Goal: Book appointment/travel/reservation

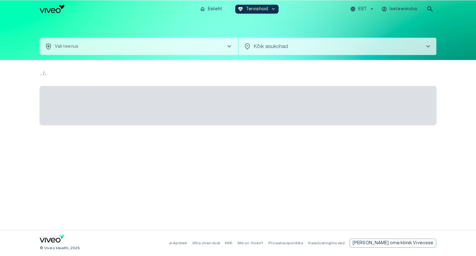
scroll to position [17, 0]
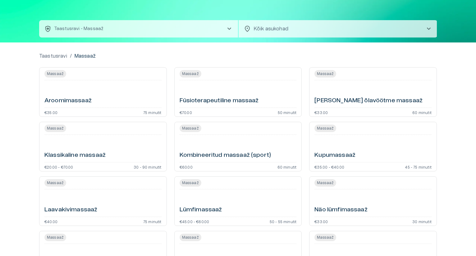
click at [429, 28] on span "chevron_right" at bounding box center [428, 28] width 7 height 7
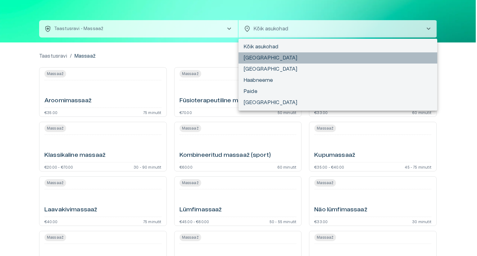
click at [256, 54] on li "[GEOGRAPHIC_DATA]" at bounding box center [337, 57] width 199 height 11
type input "**********"
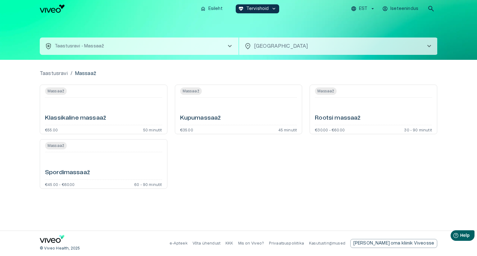
click at [90, 105] on div "Klassikaline massaaž" at bounding box center [103, 111] width 117 height 22
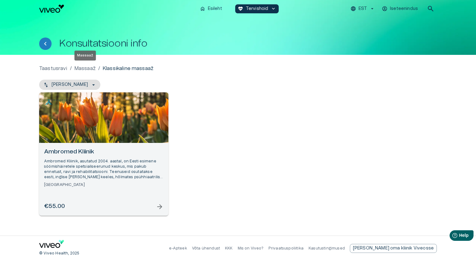
click at [88, 70] on p "Massaaž" at bounding box center [84, 68] width 21 height 7
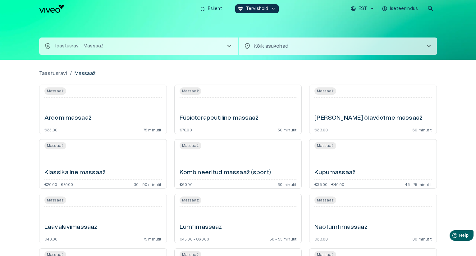
click at [229, 46] on span "chevron_right" at bounding box center [228, 46] width 7 height 7
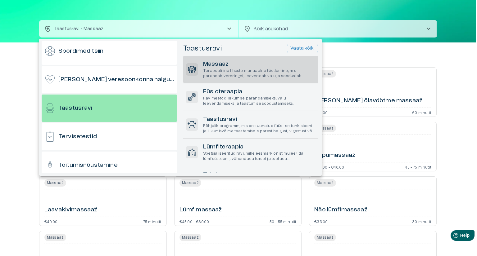
scroll to position [490, 0]
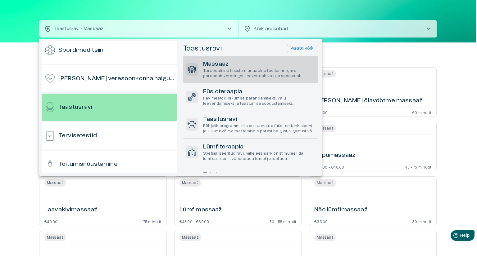
click at [232, 25] on div at bounding box center [238, 128] width 477 height 256
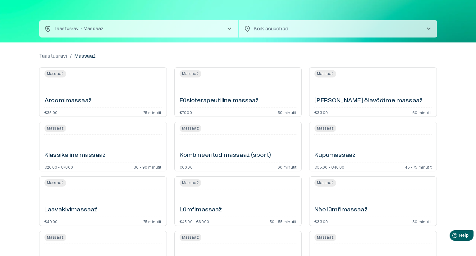
click at [229, 27] on span "chevron_right" at bounding box center [228, 28] width 7 height 7
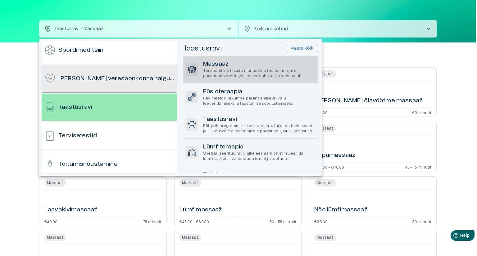
click at [160, 76] on h6 "[PERSON_NAME] veresoonkonna haigused" at bounding box center [116, 79] width 116 height 8
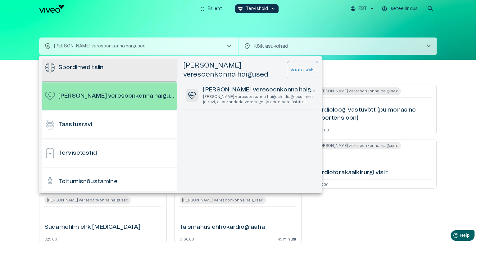
click at [156, 72] on div "Spordimeditsiin" at bounding box center [109, 67] width 135 height 27
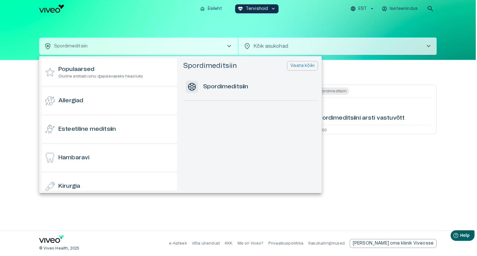
click at [261, 45] on div at bounding box center [238, 128] width 477 height 256
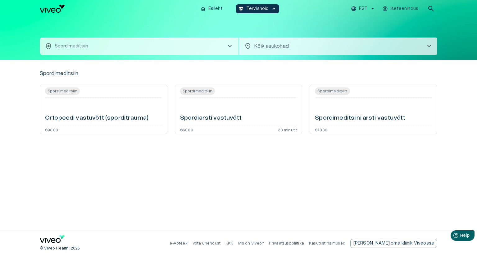
click at [430, 46] on span "chevron_right" at bounding box center [428, 46] width 7 height 7
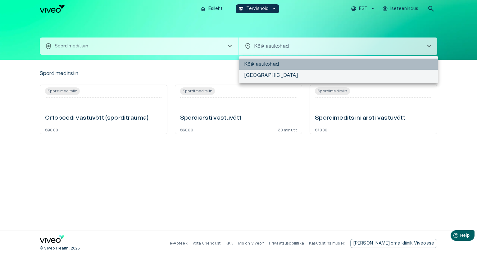
click at [279, 62] on li "Kõik asukohad" at bounding box center [338, 64] width 199 height 11
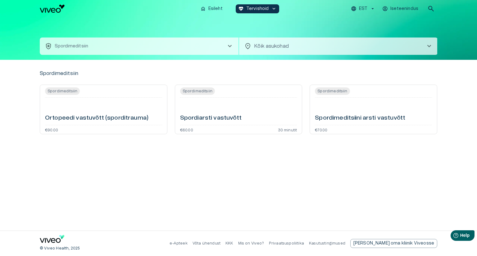
click at [226, 45] on span "chevron_right" at bounding box center [229, 46] width 7 height 7
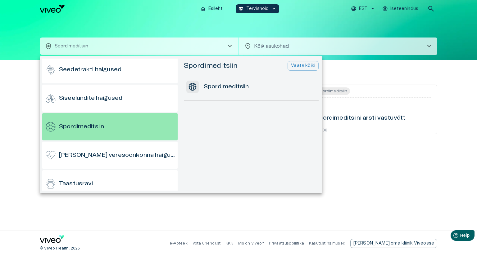
scroll to position [433, 0]
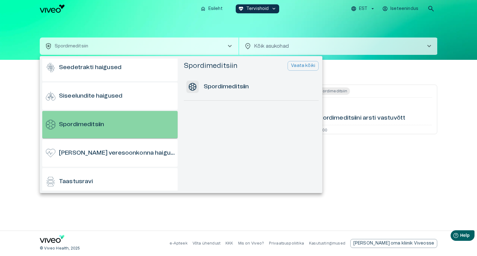
click at [111, 118] on div "Spordimeditsiin" at bounding box center [109, 124] width 135 height 27
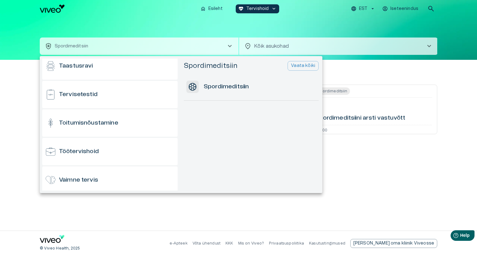
scroll to position [611, 0]
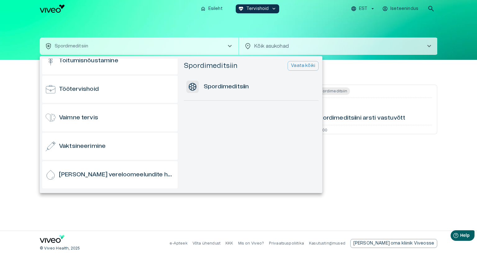
click at [179, 57] on ul "Populaarsed Oluline arstiabi sinu igapäevaseks heaoluks Allergiad Esteetiline m…" at bounding box center [181, 124] width 283 height 137
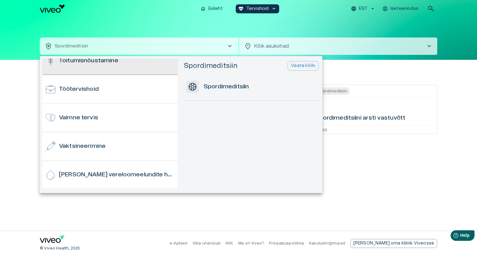
click at [176, 59] on ul "Populaarsed Oluline arstiabi sinu igapäevaseks heaoluks Allergiad Esteetiline m…" at bounding box center [181, 124] width 283 height 137
click at [176, 59] on div "Toitumisnõustamine" at bounding box center [109, 60] width 135 height 27
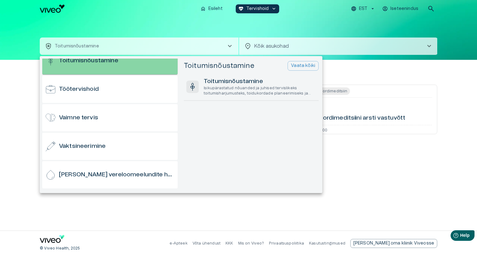
click at [176, 59] on div "Toitumisnõustamine" at bounding box center [109, 60] width 135 height 27
click at [174, 59] on div "Toitumisnõustamine" at bounding box center [109, 60] width 135 height 27
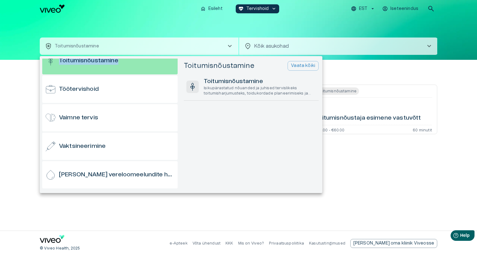
click at [177, 57] on ul "Populaarsed Oluline arstiabi sinu igapäevaseks heaoluks Allergiad Esteetiline m…" at bounding box center [181, 124] width 283 height 137
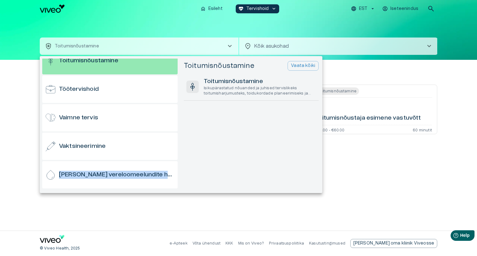
drag, startPoint x: 179, startPoint y: 171, endPoint x: 178, endPoint y: 152, distance: 19.3
click at [178, 152] on div "Populaarsed Oluline arstiabi sinu igapäevaseks heaoluks Allergiad Esteetiline m…" at bounding box center [110, 125] width 137 height 132
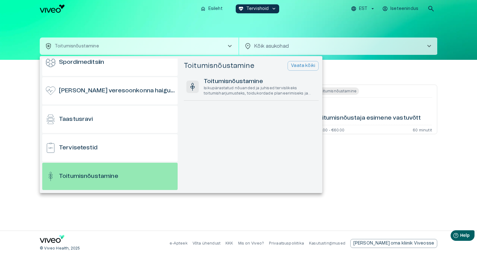
scroll to position [380, 0]
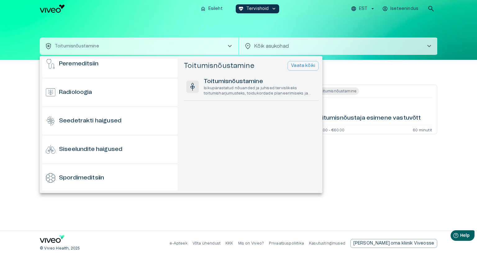
click at [177, 122] on div "Populaarsed Oluline arstiabi sinu igapäevaseks heaoluks Allergiad Esteetiline m…" at bounding box center [110, 125] width 137 height 132
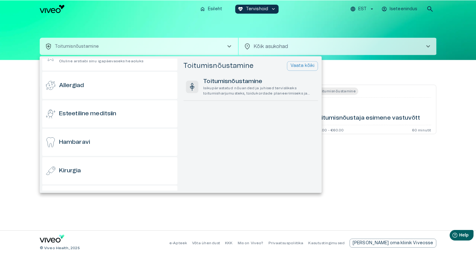
scroll to position [0, 0]
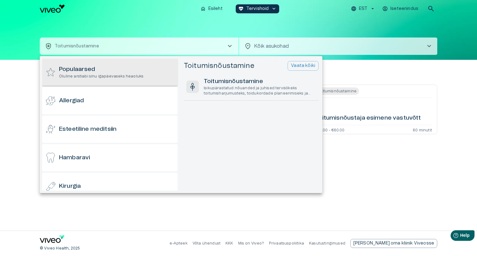
click at [128, 67] on h6 "Populaarsed" at bounding box center [101, 70] width 84 height 8
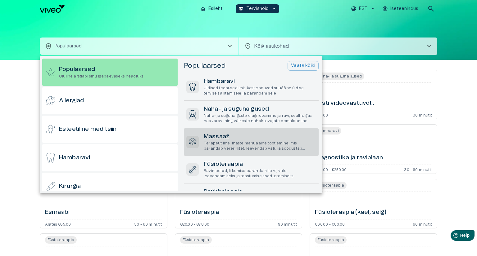
click at [227, 131] on div "Massaaž Terapeutiline lihaste manuaalne töötlemine, mis parandab vereringet, le…" at bounding box center [251, 142] width 135 height 27
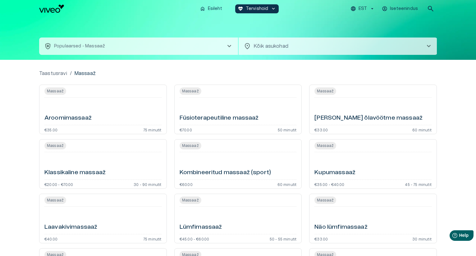
click at [429, 43] on span "chevron_right" at bounding box center [428, 46] width 7 height 7
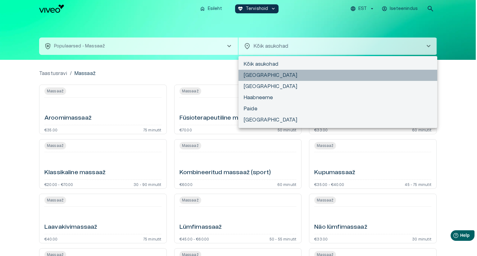
click at [269, 81] on li "[GEOGRAPHIC_DATA]" at bounding box center [337, 75] width 199 height 11
type input "**********"
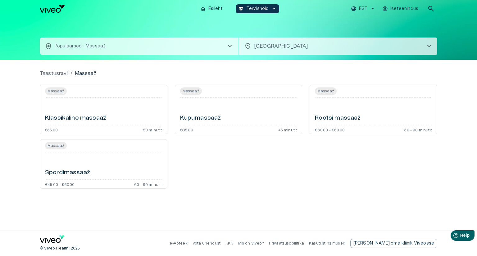
click at [45, 115] on h6 "Klassikaline massaaž" at bounding box center [75, 118] width 61 height 8
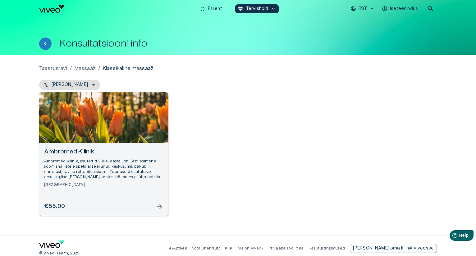
click at [158, 206] on span "arrow_forward" at bounding box center [159, 206] width 7 height 7
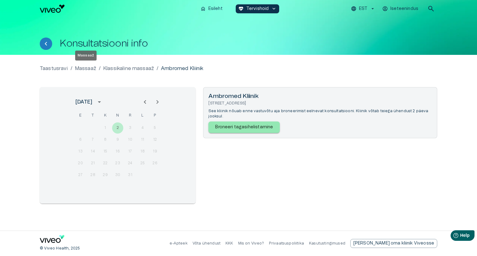
click at [91, 68] on p "Massaaž" at bounding box center [85, 68] width 21 height 7
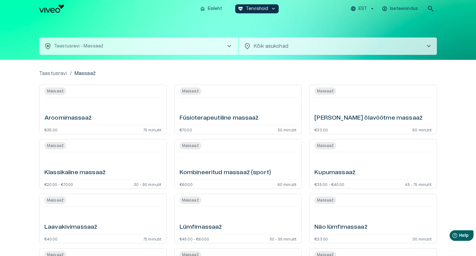
click at [322, 89] on span "Massaaž" at bounding box center [325, 91] width 22 height 6
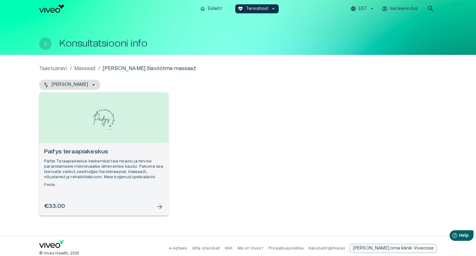
click at [41, 40] on button "Tagasi" at bounding box center [45, 44] width 12 height 12
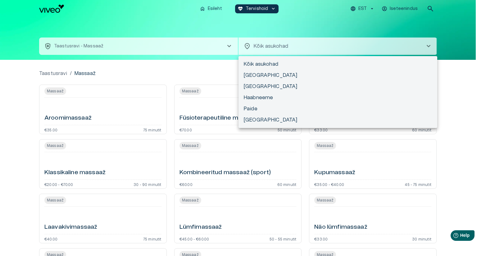
click at [391, 46] on body "Hindame teie privaatsust Kasutame küpsiseid teie sirvimiskogemuse parandamiseks…" at bounding box center [238, 128] width 477 height 256
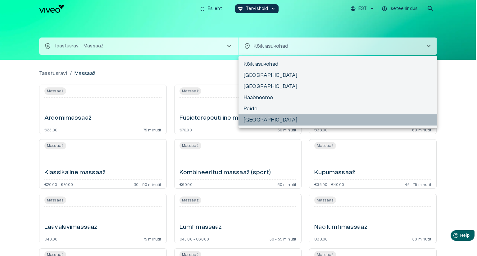
click at [258, 121] on li "[GEOGRAPHIC_DATA]" at bounding box center [337, 120] width 199 height 11
type input "**********"
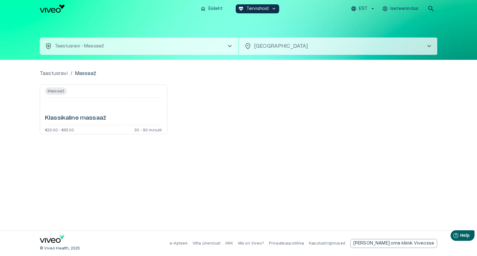
click at [57, 92] on span "Massaaž" at bounding box center [56, 91] width 22 height 6
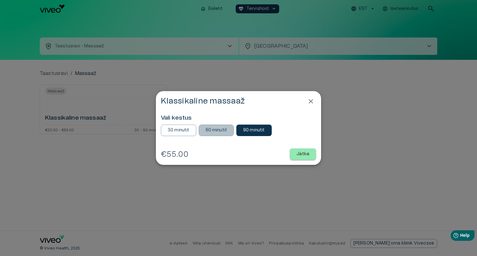
click at [205, 135] on button "60 minutit" at bounding box center [216, 130] width 35 height 11
click at [297, 157] on button "Jätka" at bounding box center [303, 154] width 26 height 11
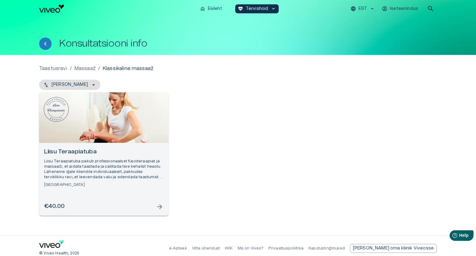
click at [157, 208] on span "arrow_forward" at bounding box center [159, 206] width 7 height 7
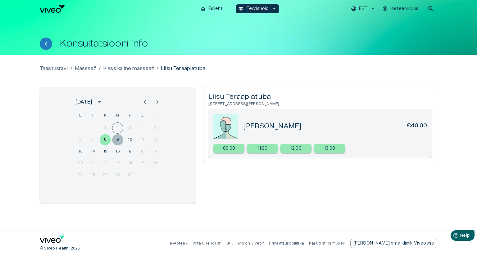
click at [114, 139] on button "9" at bounding box center [117, 139] width 11 height 11
click at [83, 68] on p "Massaaž" at bounding box center [85, 68] width 21 height 7
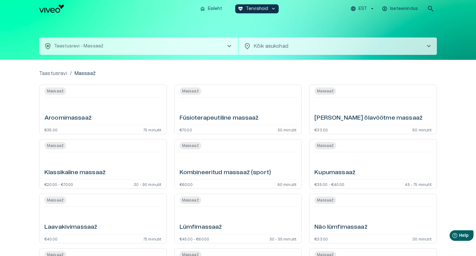
click at [429, 45] on span "chevron_right" at bounding box center [428, 46] width 7 height 7
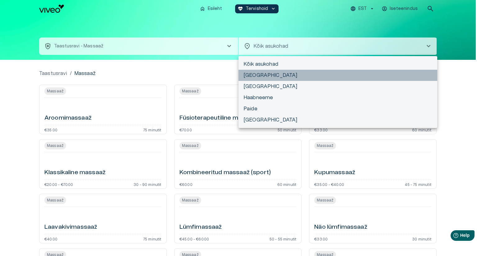
click at [320, 75] on li "[GEOGRAPHIC_DATA]" at bounding box center [337, 75] width 199 height 11
type input "**********"
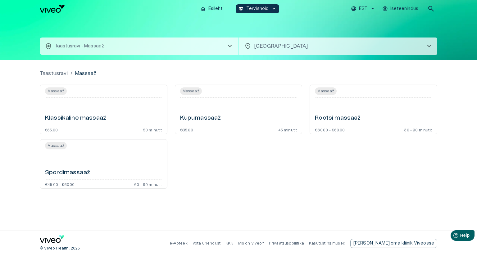
click at [128, 109] on div "Klassikaline massaaž" at bounding box center [103, 111] width 117 height 22
